Goal: Communication & Community: Answer question/provide support

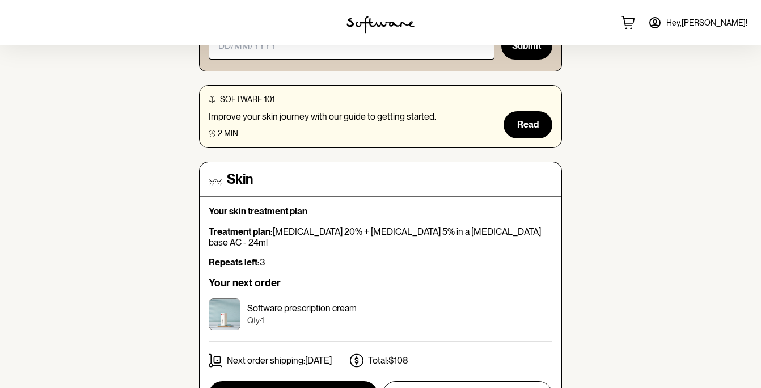
scroll to position [172, 0]
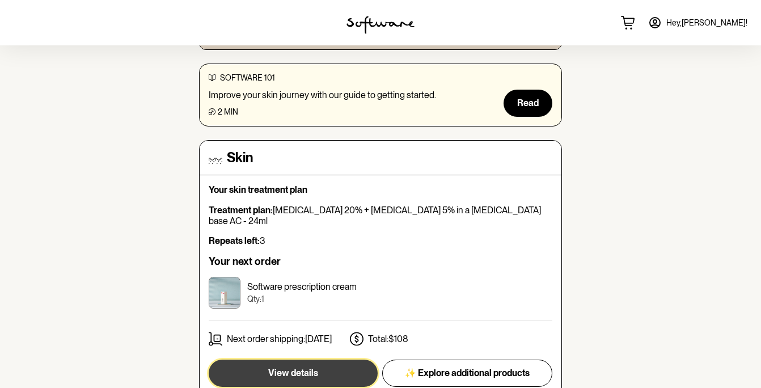
click at [326, 373] on button "View details" at bounding box center [293, 373] width 169 height 27
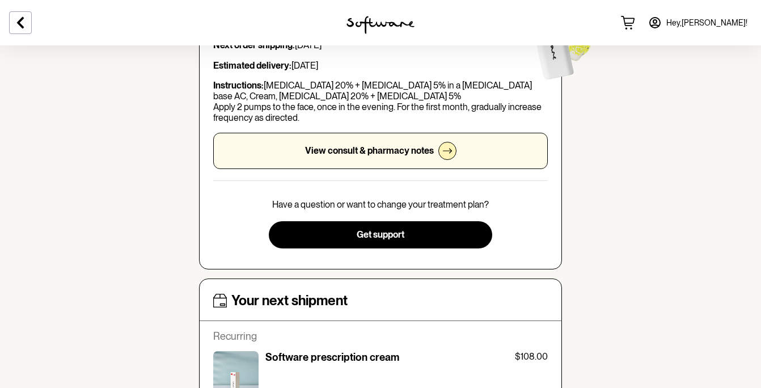
scroll to position [179, 0]
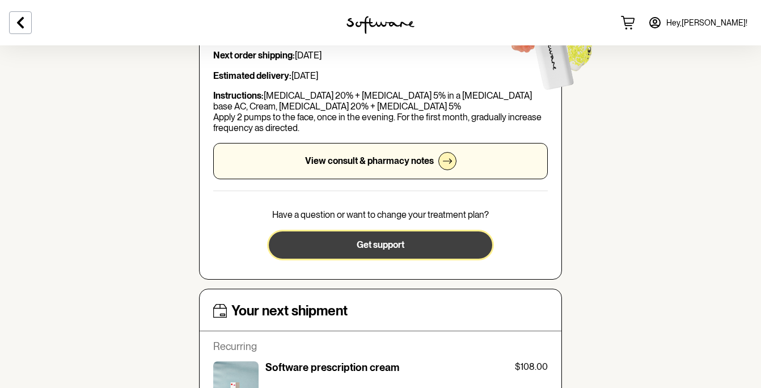
click at [351, 245] on button "Get support" at bounding box center [380, 245] width 223 height 27
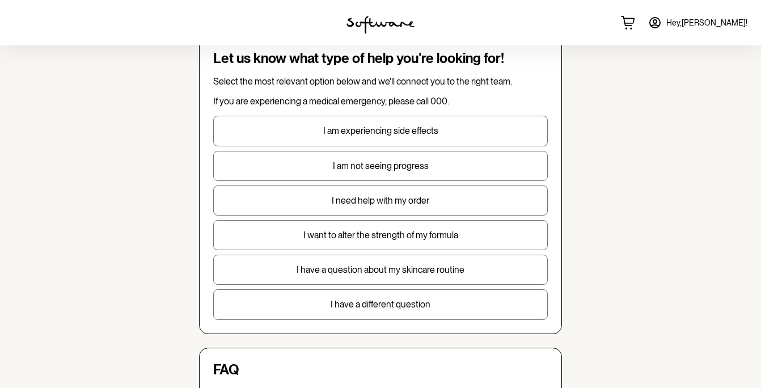
scroll to position [65, 0]
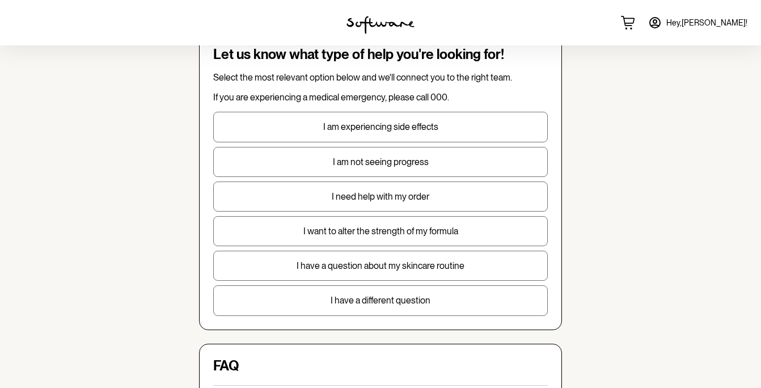
click at [343, 239] on button "I want to alter the strength of my formula" at bounding box center [380, 231] width 335 height 30
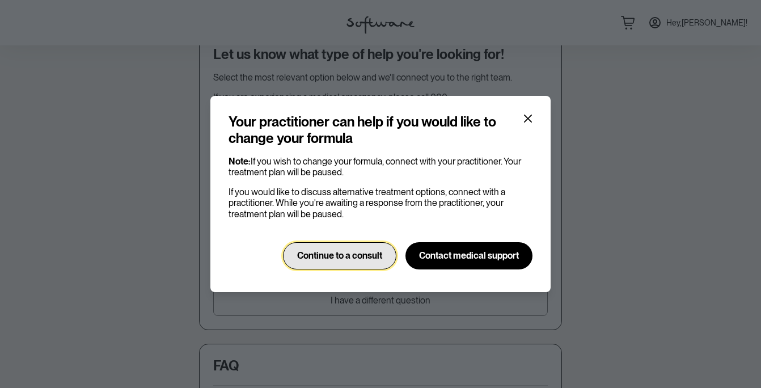
click at [342, 250] on span "Continue to a consult" at bounding box center [339, 255] width 85 height 11
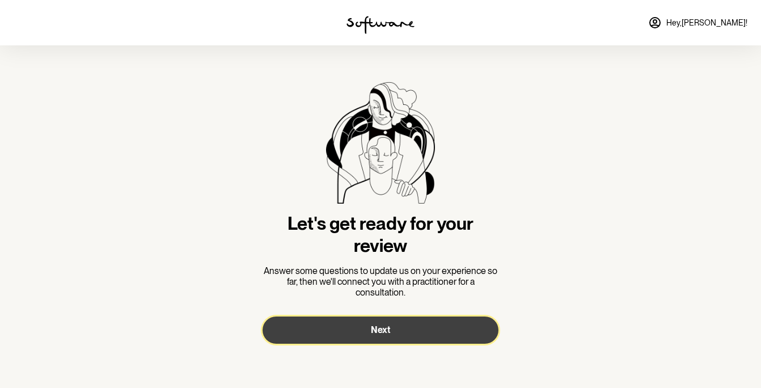
click at [360, 328] on button "Next" at bounding box center [381, 330] width 236 height 27
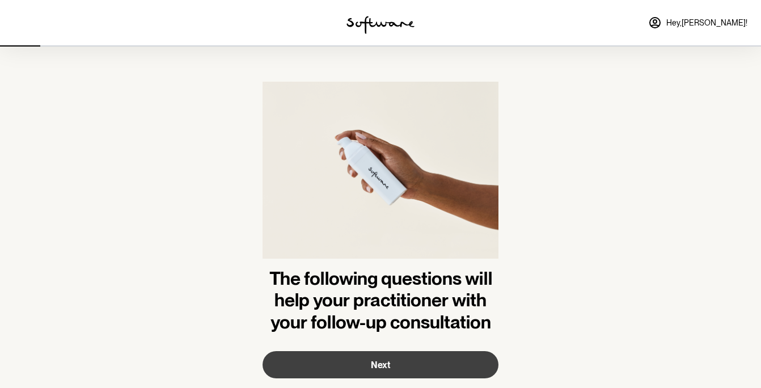
scroll to position [27, 0]
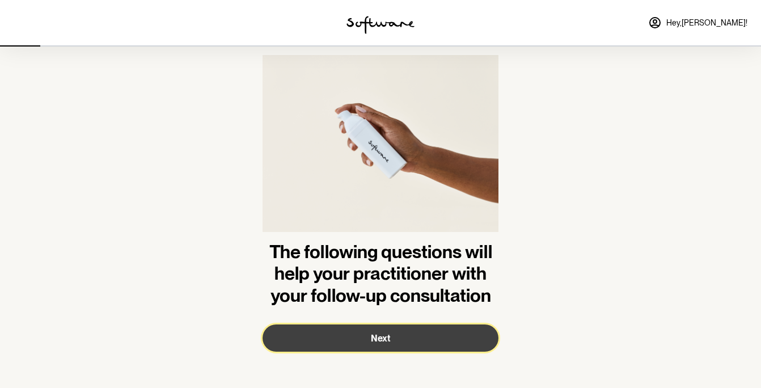
click at [407, 344] on button "Next" at bounding box center [381, 338] width 236 height 27
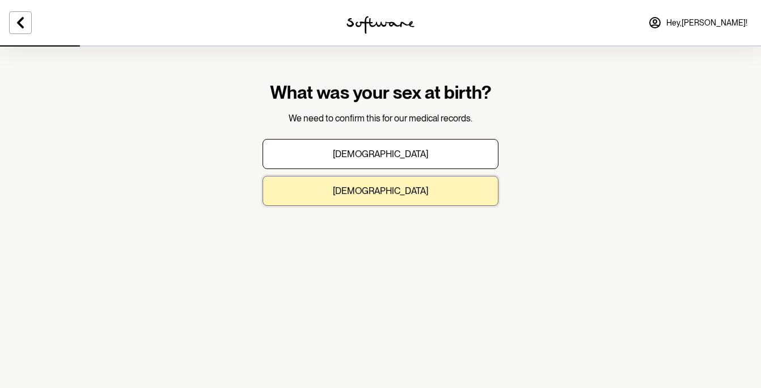
click at [427, 190] on button "[DEMOGRAPHIC_DATA]" at bounding box center [381, 191] width 236 height 30
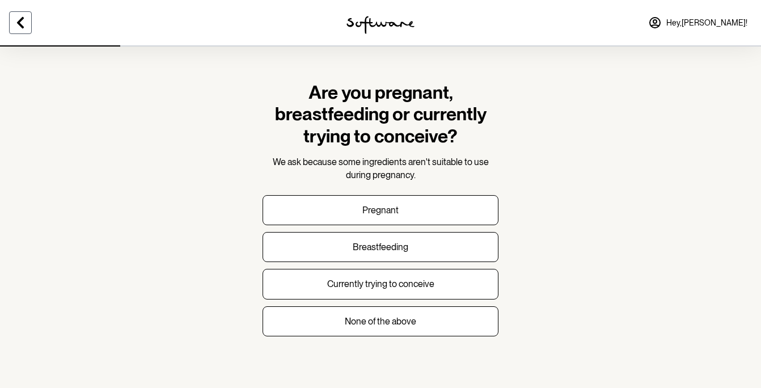
click at [17, 14] on button at bounding box center [20, 22] width 23 height 23
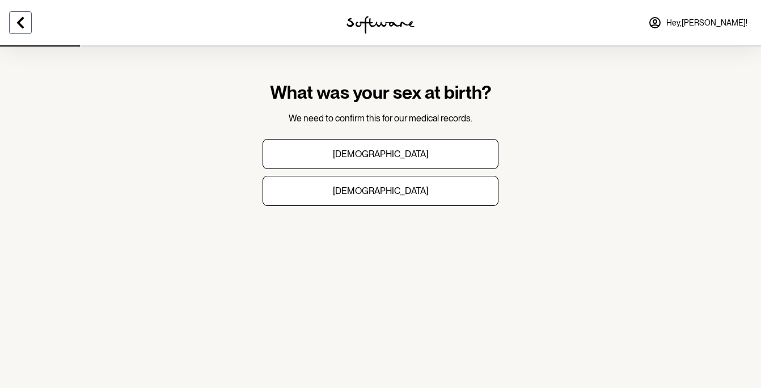
click at [17, 14] on button at bounding box center [20, 22] width 23 height 23
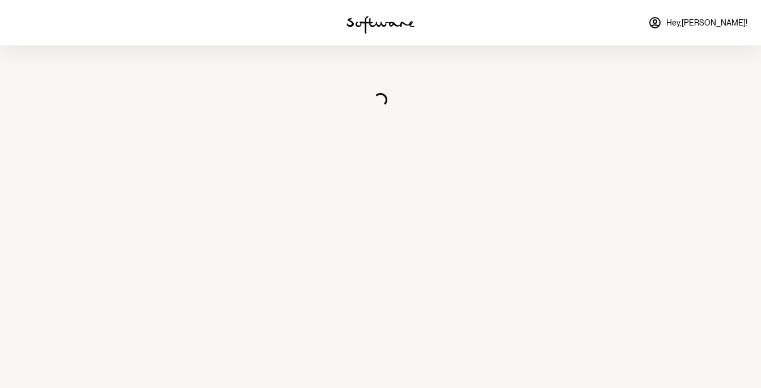
click at [388, 24] on img at bounding box center [381, 25] width 68 height 18
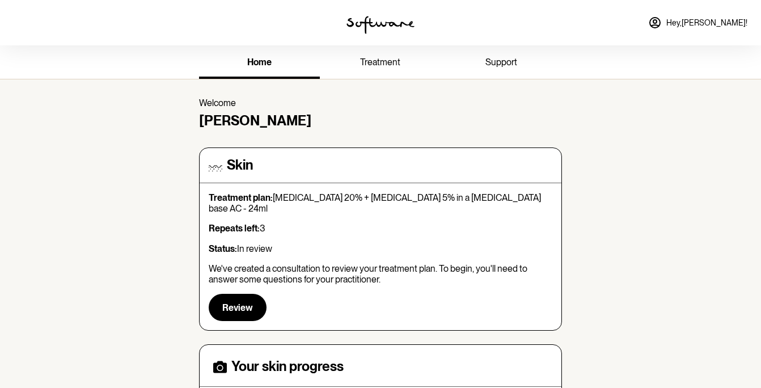
click at [381, 52] on link "treatment" at bounding box center [380, 63] width 121 height 31
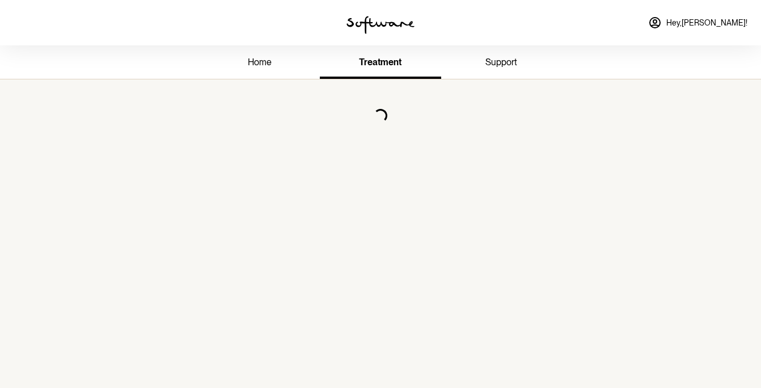
click at [272, 58] on link "home" at bounding box center [259, 63] width 121 height 31
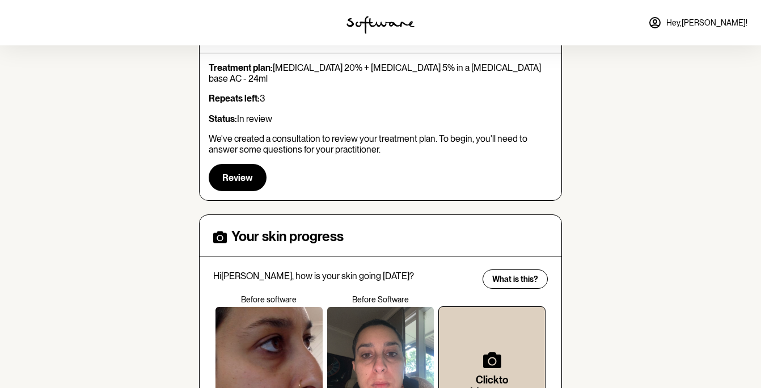
scroll to position [128, 0]
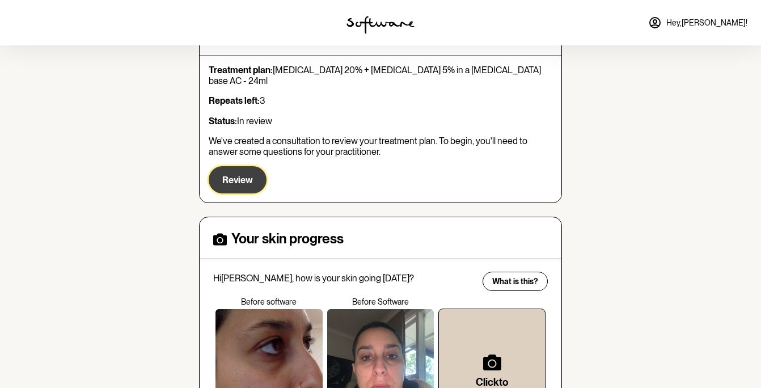
click at [252, 176] on button "Review" at bounding box center [238, 179] width 58 height 27
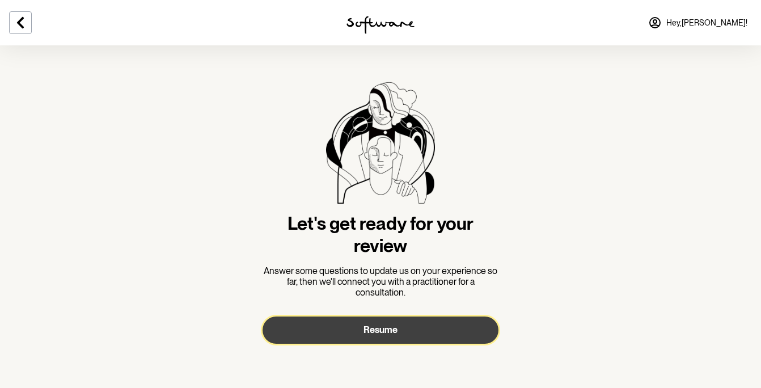
click at [402, 328] on button "Resume" at bounding box center [381, 330] width 236 height 27
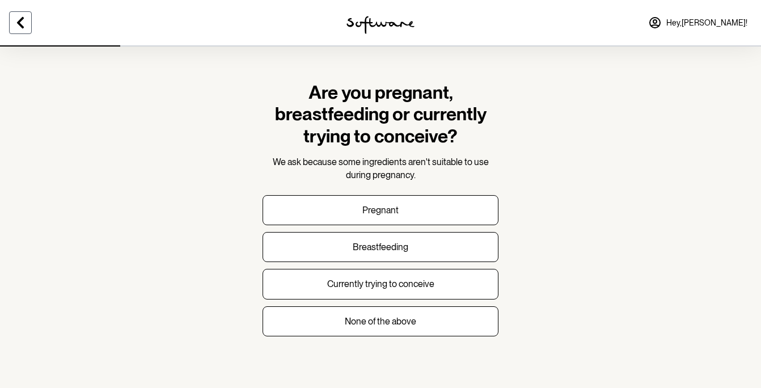
click at [23, 20] on icon at bounding box center [21, 23] width 14 height 14
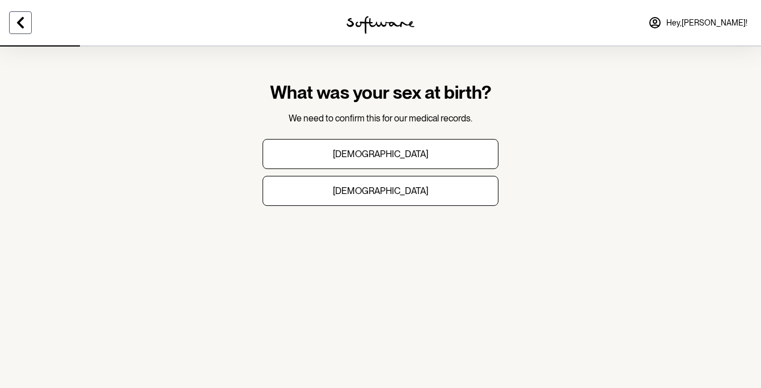
click at [23, 20] on icon at bounding box center [21, 23] width 14 height 14
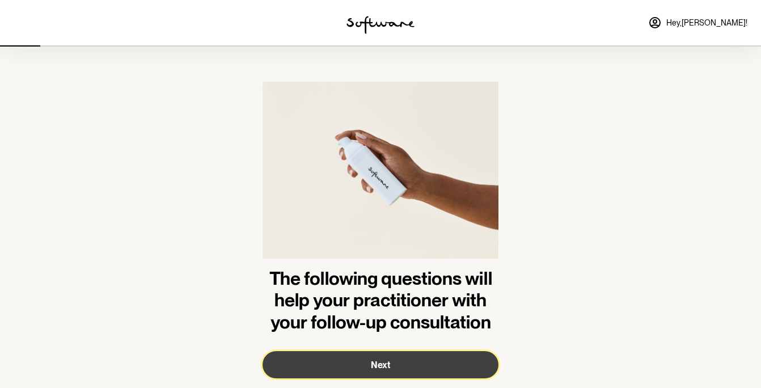
click at [360, 358] on button "Next" at bounding box center [381, 364] width 236 height 27
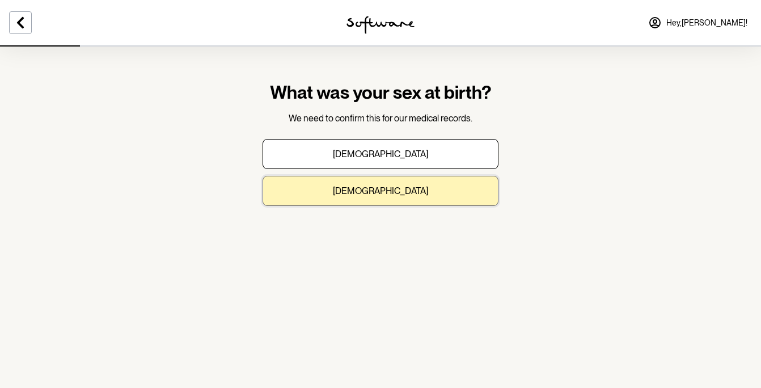
click at [381, 195] on p "[DEMOGRAPHIC_DATA]" at bounding box center [380, 191] width 95 height 11
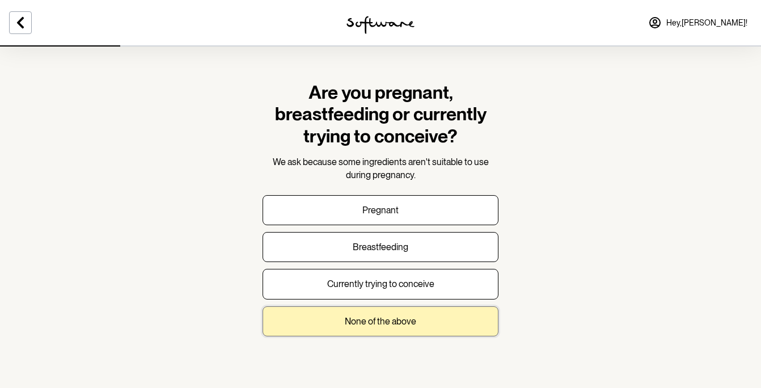
click at [409, 326] on p "None of the above" at bounding box center [380, 321] width 71 height 11
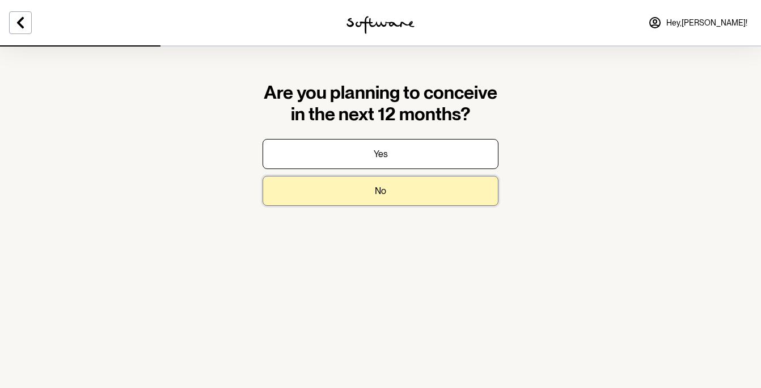
click at [401, 190] on button "No" at bounding box center [381, 191] width 236 height 30
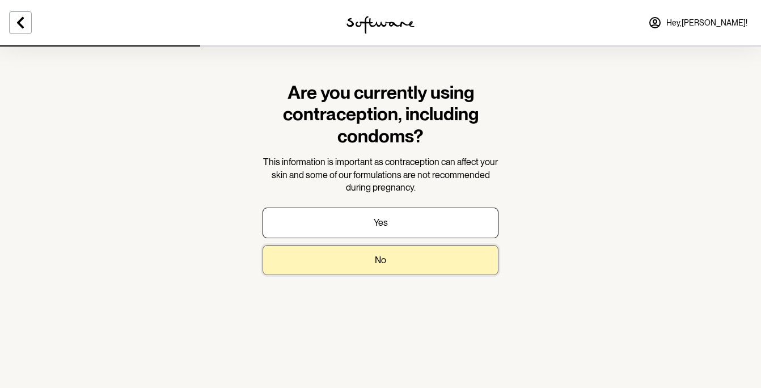
click at [406, 264] on button "No" at bounding box center [381, 260] width 236 height 30
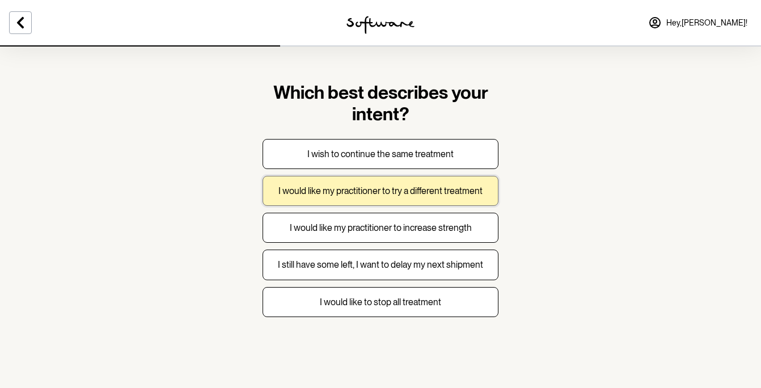
click at [389, 201] on button "I would like my practitioner to try a different treatment" at bounding box center [381, 191] width 236 height 30
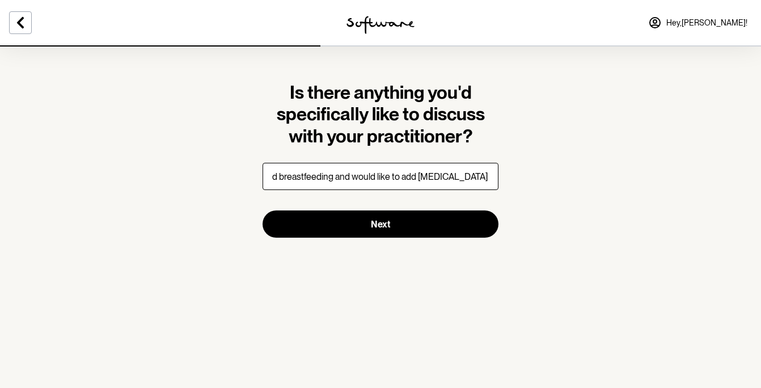
scroll to position [0, 59]
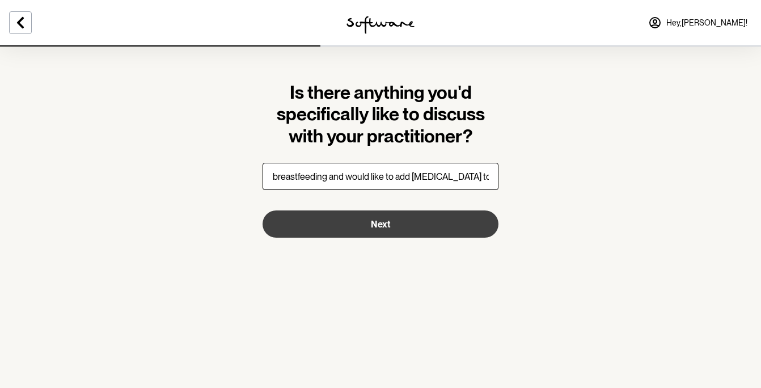
type input "I have stopped breastfeeding and would like to add [MEDICAL_DATA] to my formula"
click at [436, 217] on button "Next" at bounding box center [381, 224] width 236 height 27
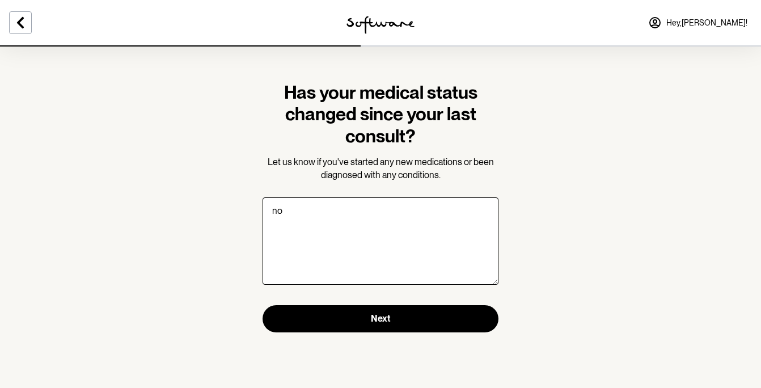
type textarea "n"
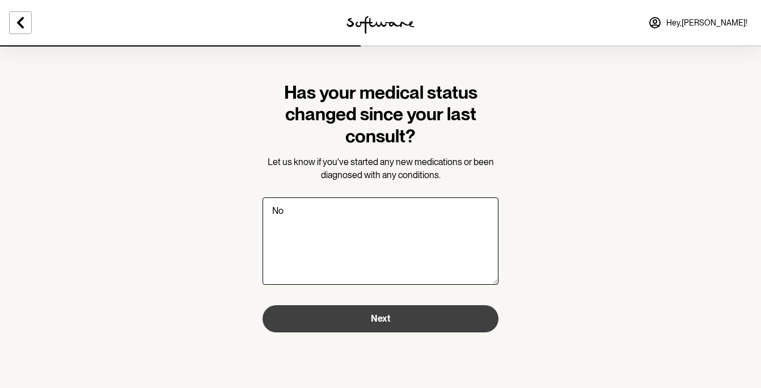
type textarea "No"
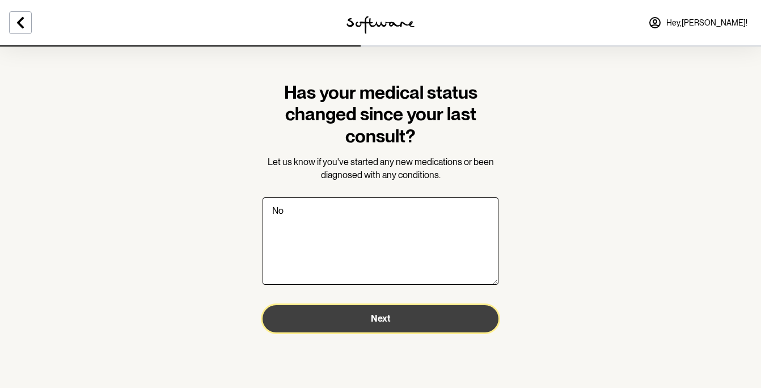
click at [435, 320] on button "Next" at bounding box center [381, 318] width 236 height 27
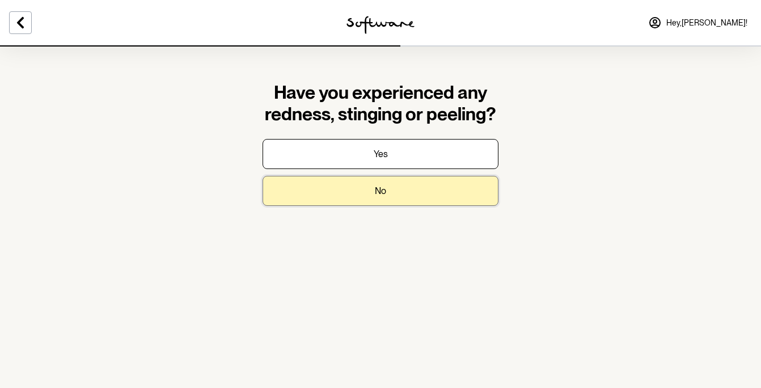
click at [398, 193] on button "No" at bounding box center [381, 191] width 236 height 30
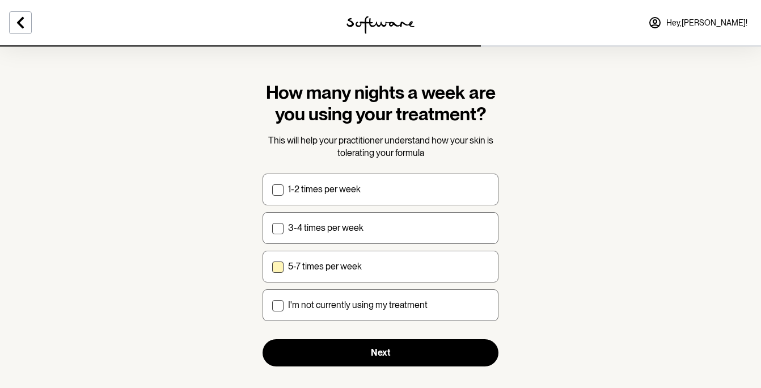
click at [361, 267] on p "5-7 times per week" at bounding box center [325, 266] width 74 height 11
click at [272, 267] on input "5-7 times per week" at bounding box center [272, 266] width 1 height 1
checkbox input "true"
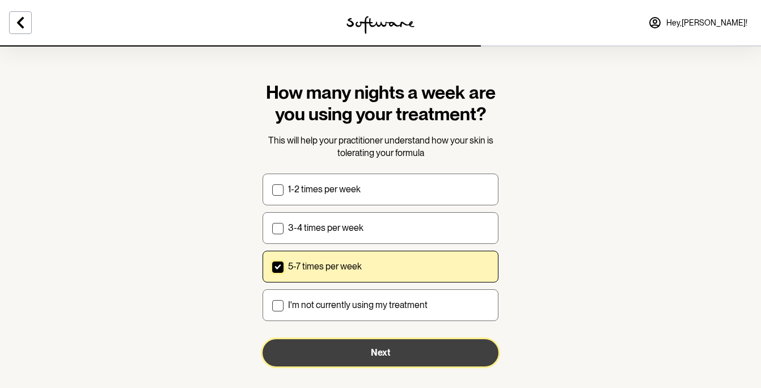
click at [386, 360] on button "Next" at bounding box center [381, 352] width 236 height 27
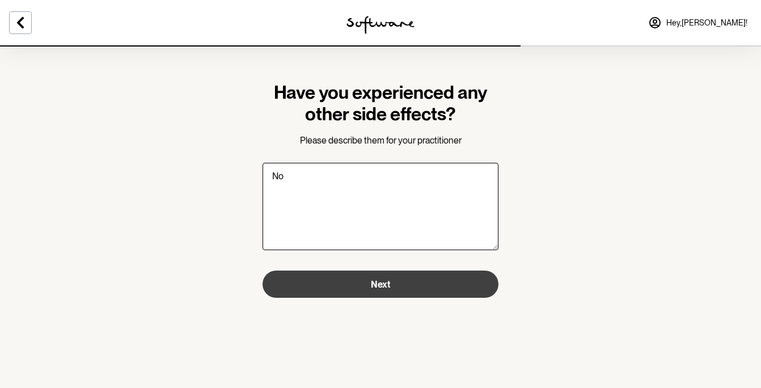
type textarea "No"
click at [382, 285] on span "Next" at bounding box center [380, 284] width 19 height 11
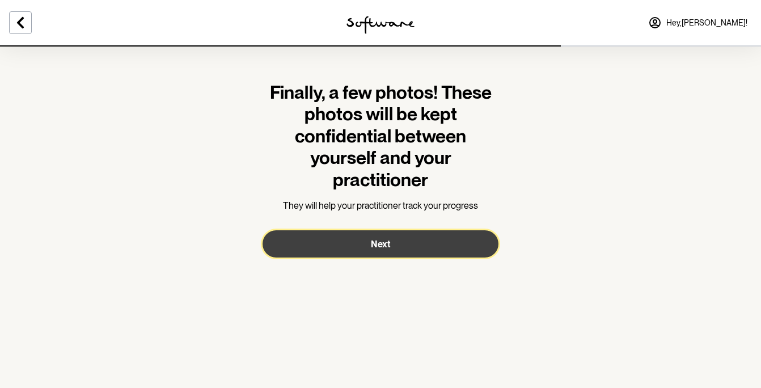
click at [378, 246] on span "Next" at bounding box center [380, 244] width 19 height 11
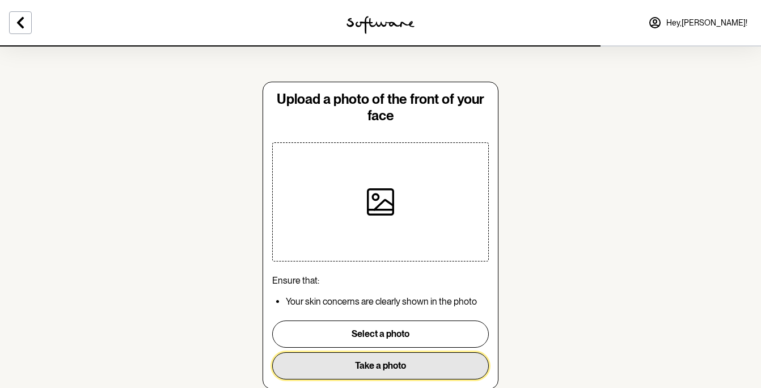
click at [379, 362] on button "Take a photo" at bounding box center [380, 365] width 217 height 27
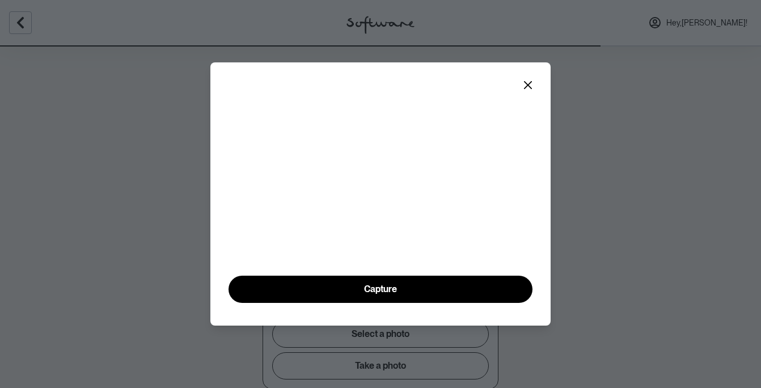
scroll to position [19, 0]
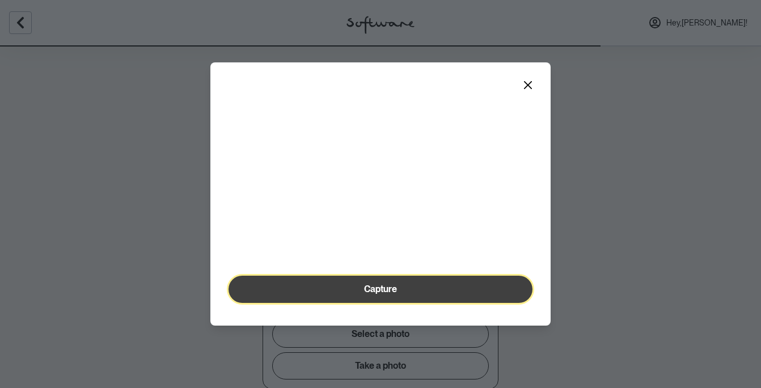
click at [386, 294] on span "Capture" at bounding box center [380, 289] width 33 height 11
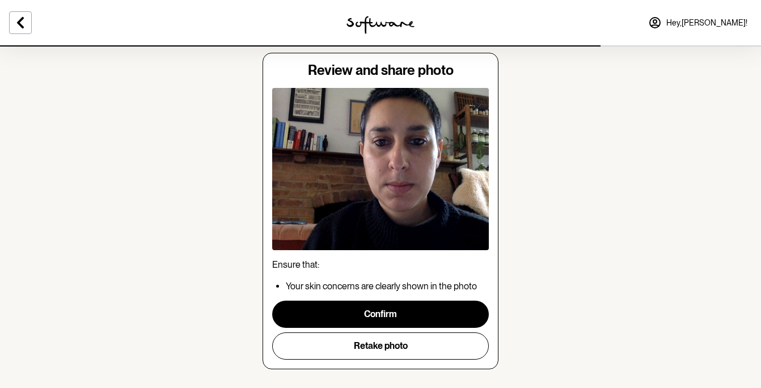
scroll to position [47, 0]
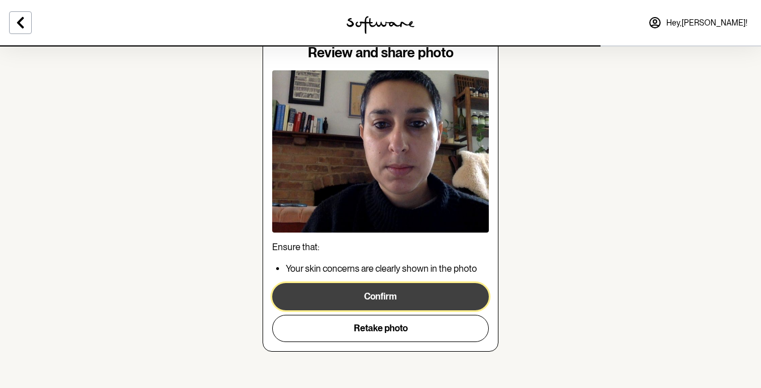
click at [364, 288] on button "Confirm" at bounding box center [380, 296] width 217 height 27
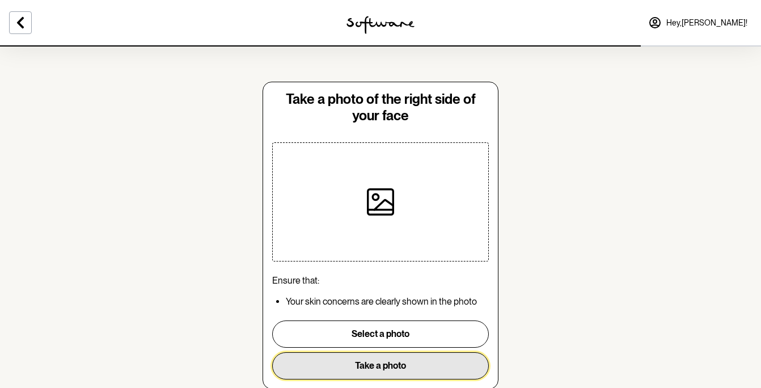
click at [386, 374] on button "Take a photo" at bounding box center [380, 365] width 217 height 27
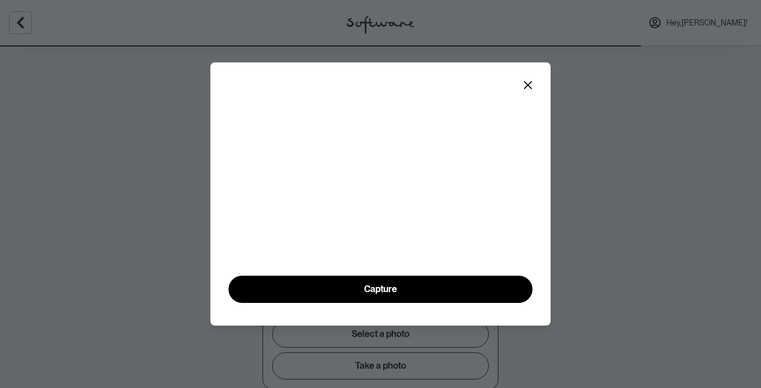
scroll to position [19, 0]
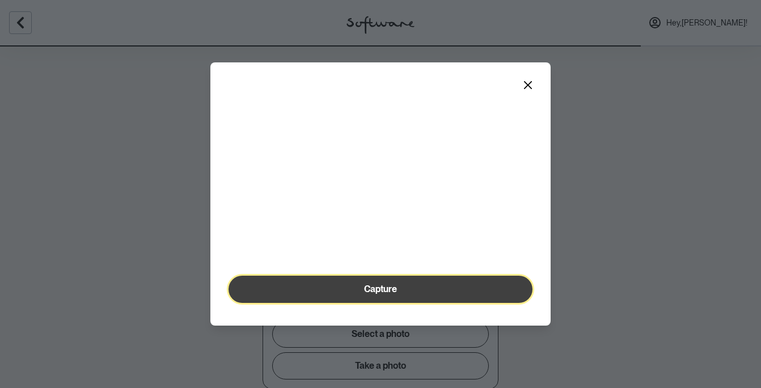
click at [368, 294] on span "Capture" at bounding box center [380, 289] width 33 height 11
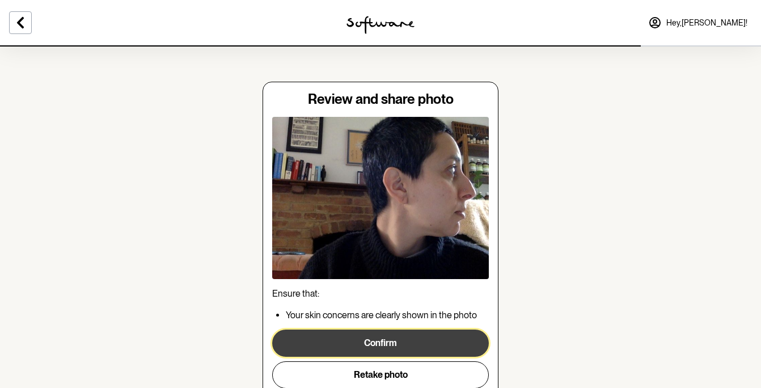
click at [403, 339] on button "Confirm" at bounding box center [380, 343] width 217 height 27
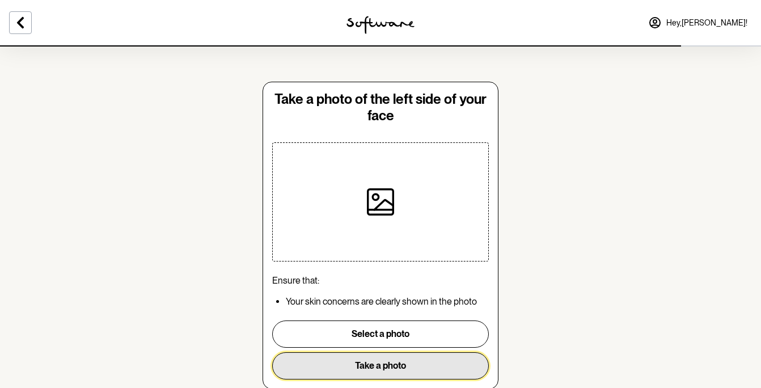
click at [403, 365] on button "Take a photo" at bounding box center [380, 365] width 217 height 27
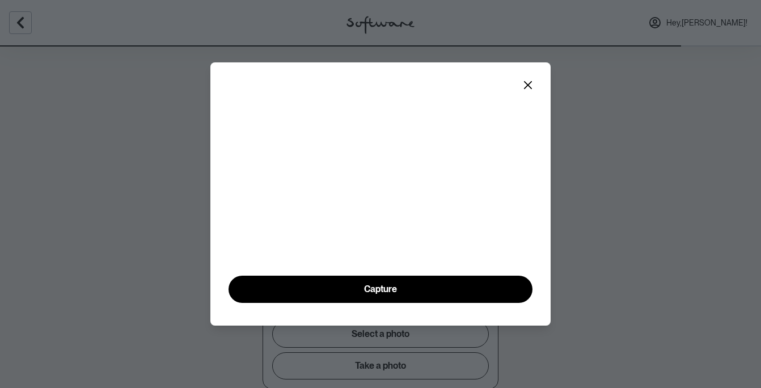
scroll to position [19, 0]
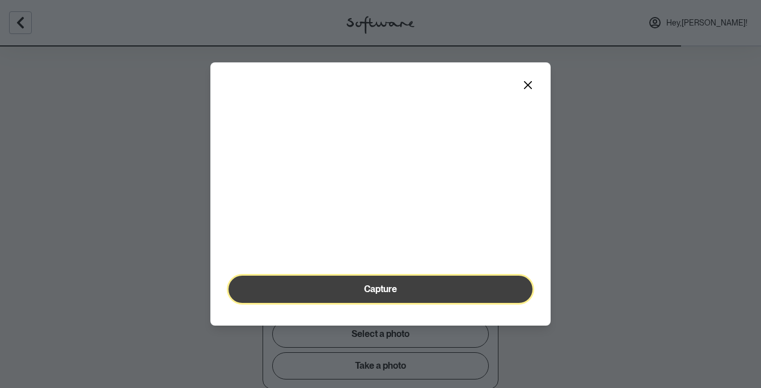
click at [402, 303] on button "Capture" at bounding box center [381, 289] width 304 height 27
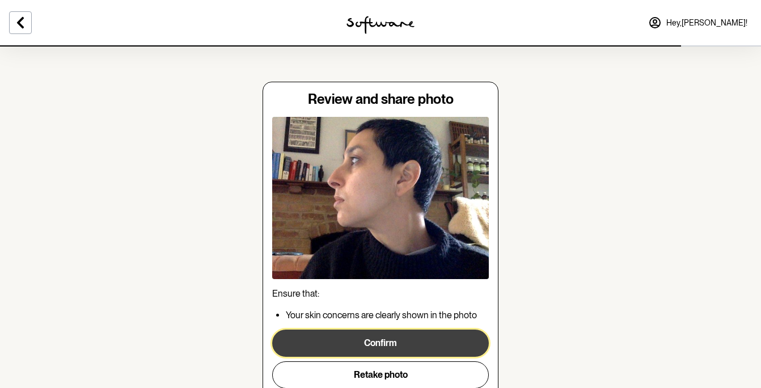
click at [388, 335] on button "Confirm" at bounding box center [380, 343] width 217 height 27
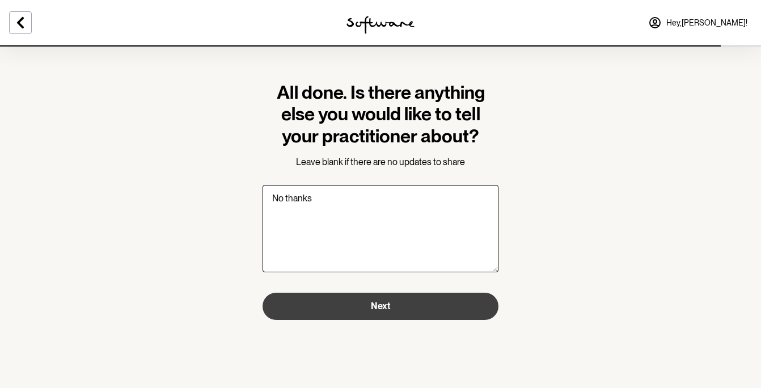
type textarea "No thanks"
click at [371, 306] on span "Next" at bounding box center [380, 306] width 19 height 11
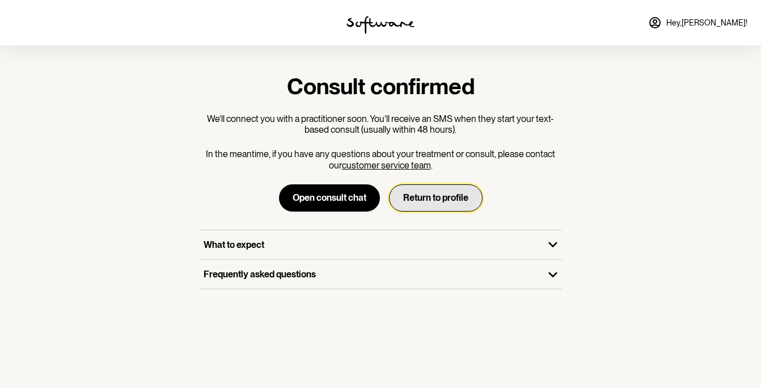
click at [424, 200] on button "Return to profile" at bounding box center [436, 197] width 94 height 27
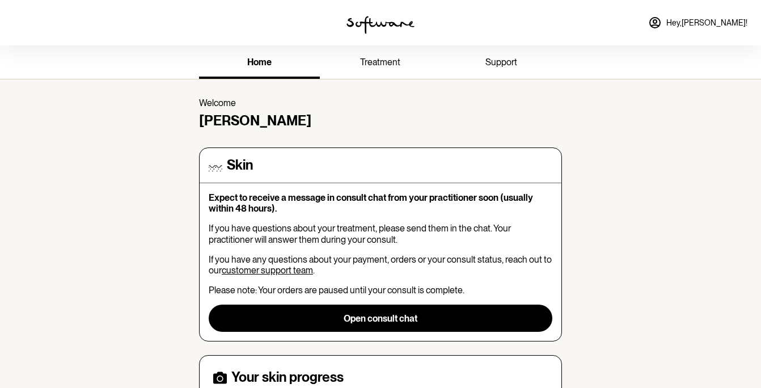
scroll to position [18, 0]
